Goal: Use online tool/utility

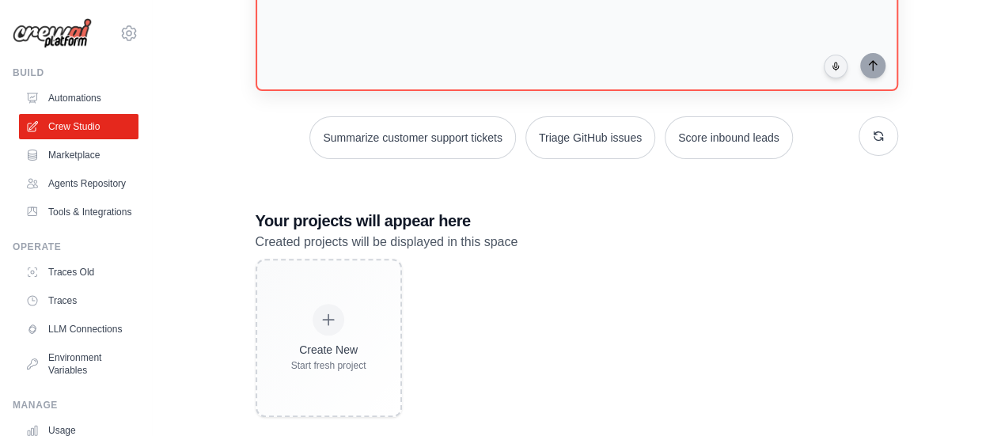
scroll to position [158, 0]
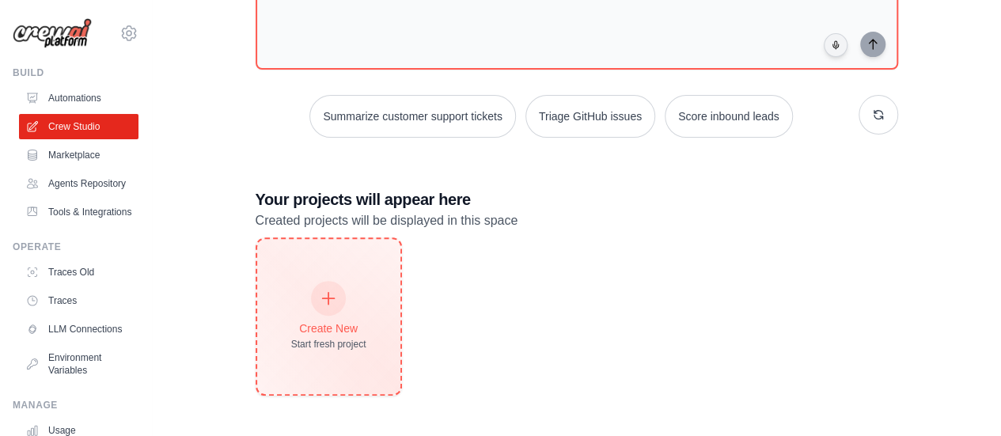
click at [328, 295] on icon at bounding box center [329, 299] width 12 height 12
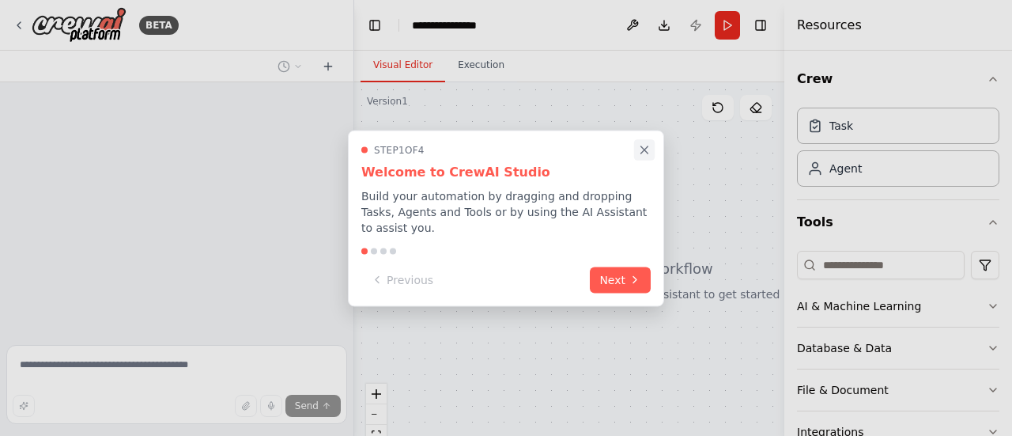
click at [645, 153] on icon "Close walkthrough" at bounding box center [644, 149] width 7 height 7
